Goal: Information Seeking & Learning: Learn about a topic

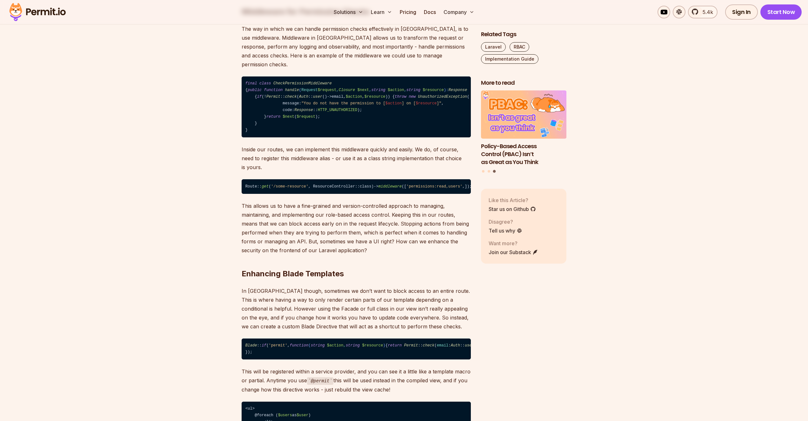
scroll to position [2220, 0]
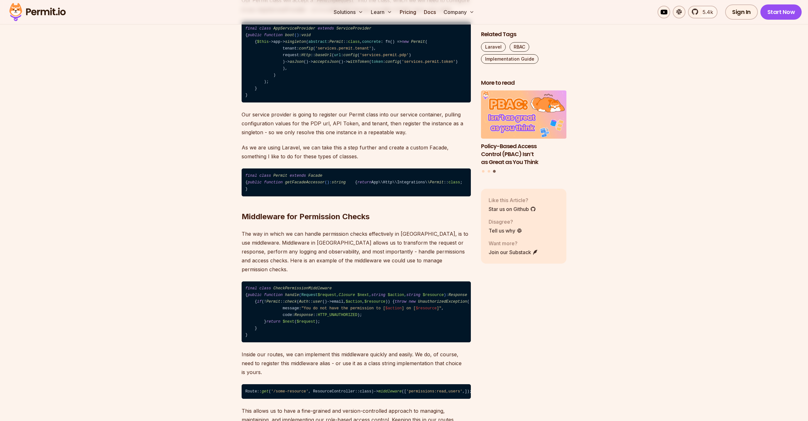
scroll to position [1986, 0]
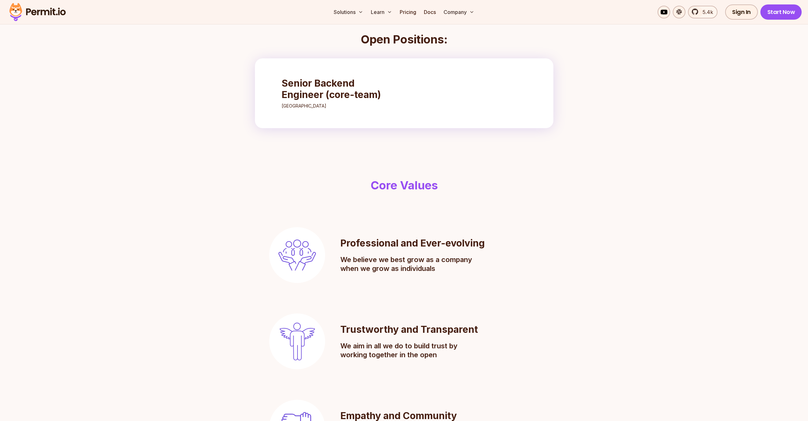
scroll to position [211, 0]
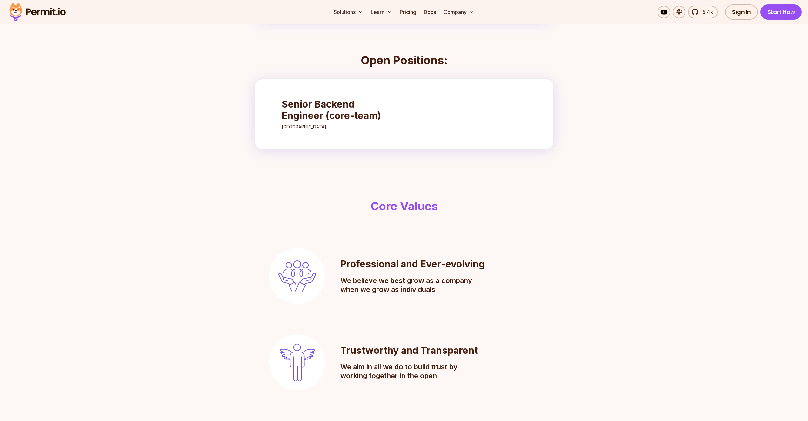
click at [301, 126] on p "[GEOGRAPHIC_DATA]" at bounding box center [337, 127] width 112 height 6
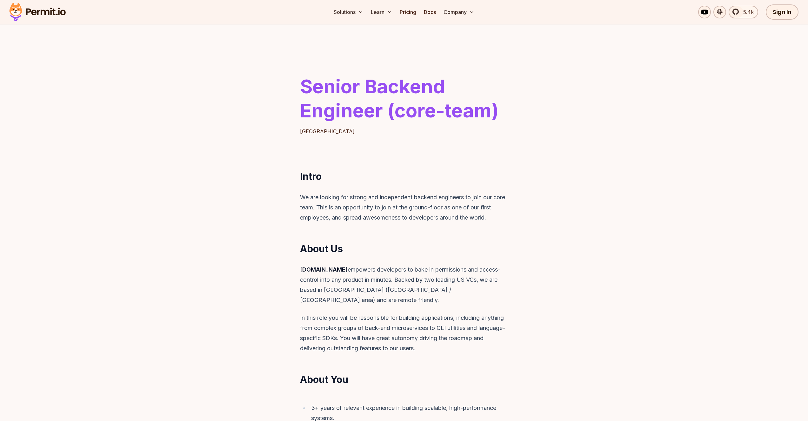
scroll to position [257, 0]
